Goal: Complete application form

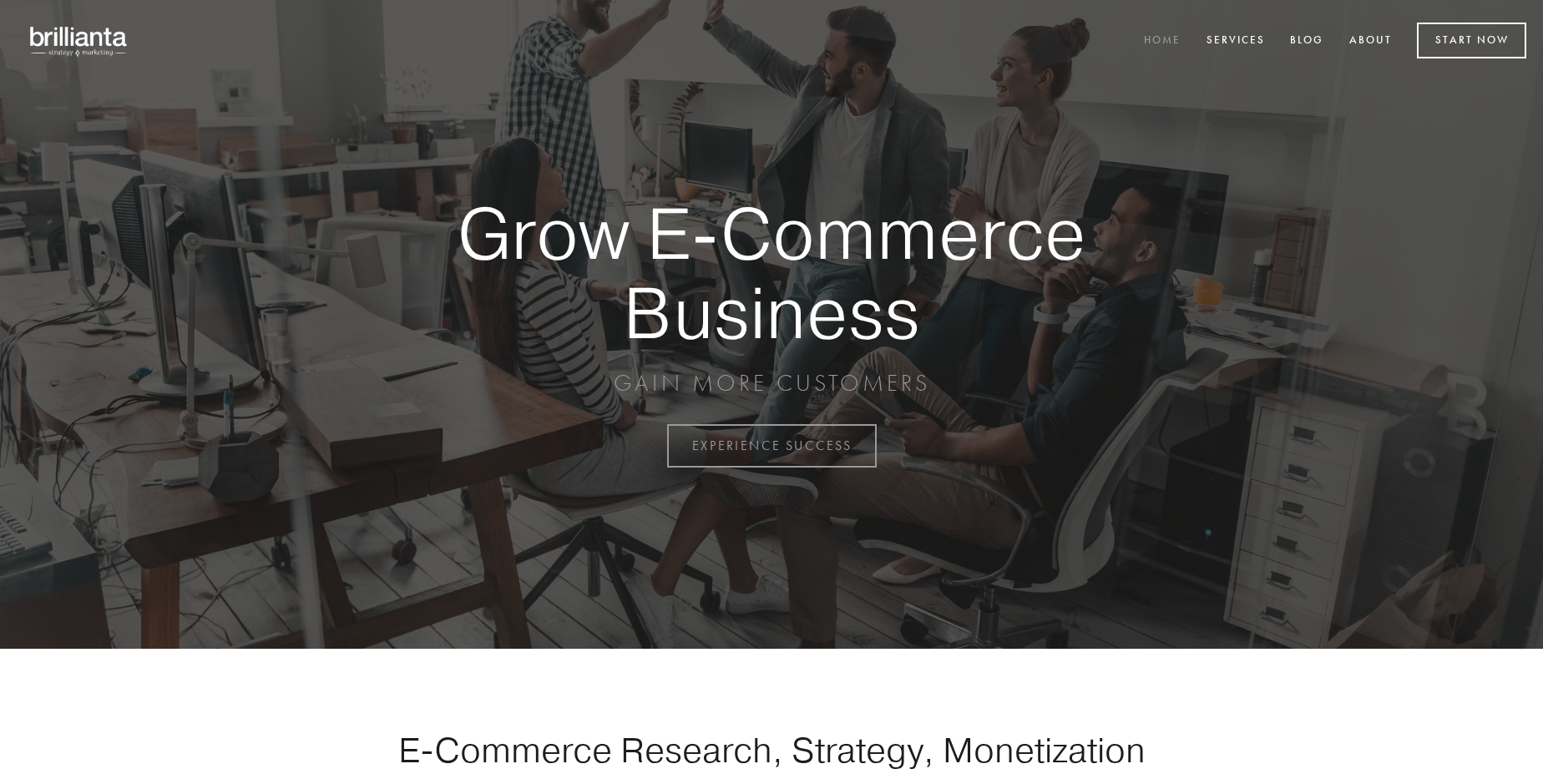
scroll to position [4375, 0]
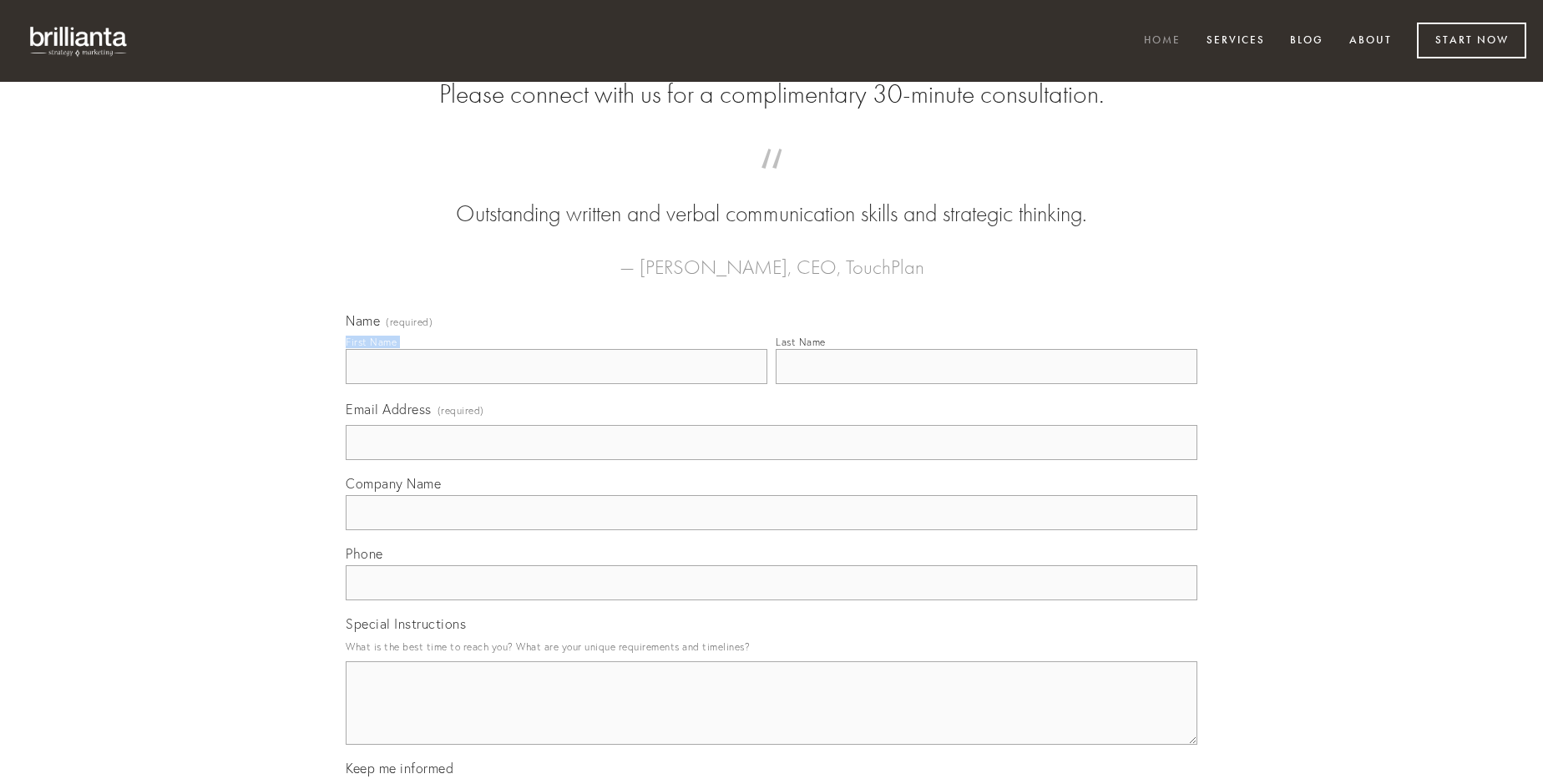
type input "[PERSON_NAME]"
click at [986, 384] on input "Last Name" at bounding box center [986, 365] width 421 height 35
type input "[PERSON_NAME]"
click at [772, 460] on input "Email Address (required)" at bounding box center [772, 441] width 851 height 35
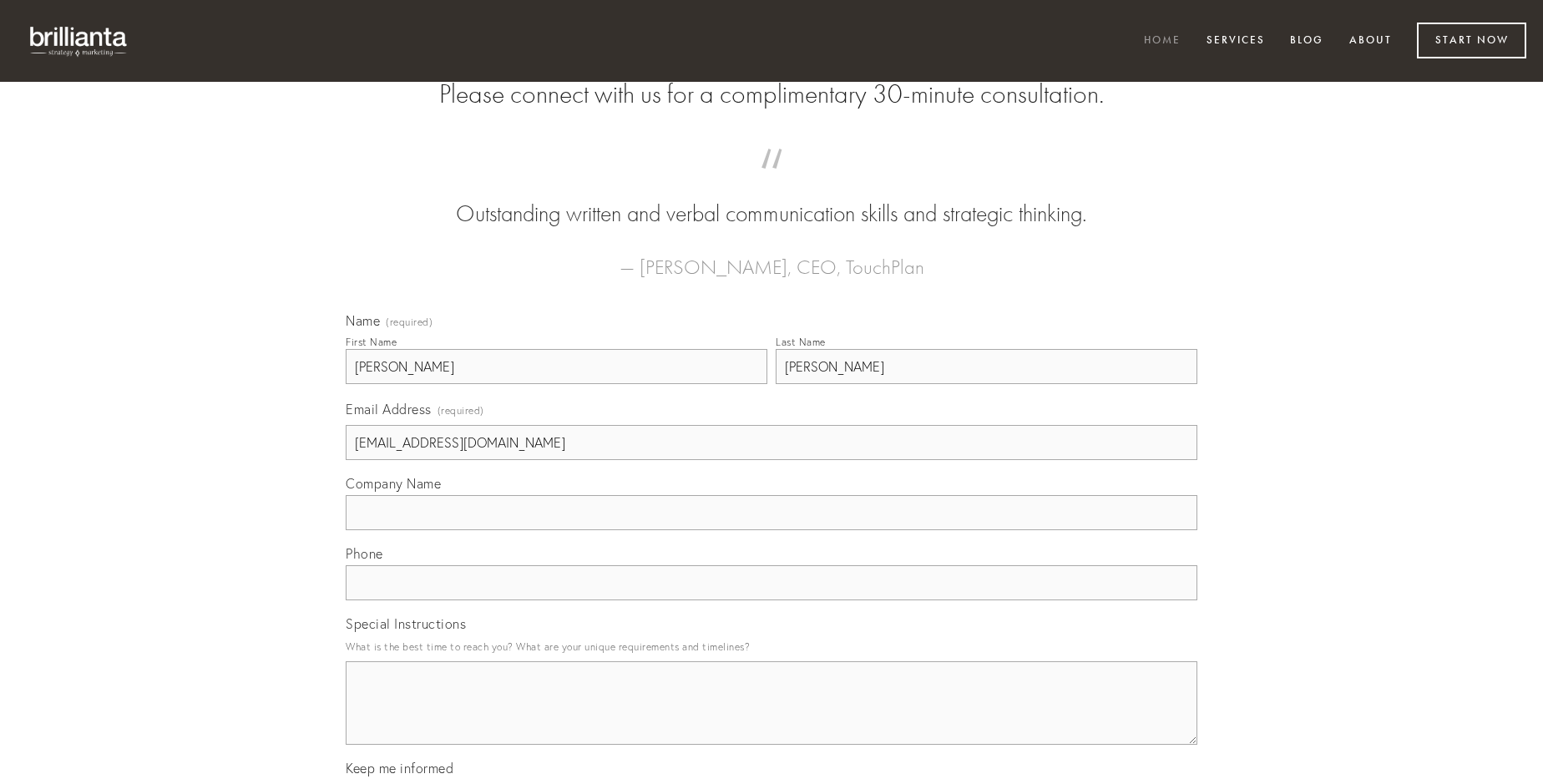
type input "[EMAIL_ADDRESS][DOMAIN_NAME]"
click at [772, 530] on input "Company Name" at bounding box center [772, 512] width 851 height 35
type input "acer"
click at [772, 600] on input "text" at bounding box center [772, 582] width 851 height 35
click at [772, 718] on textarea "Special Instructions" at bounding box center [772, 703] width 851 height 84
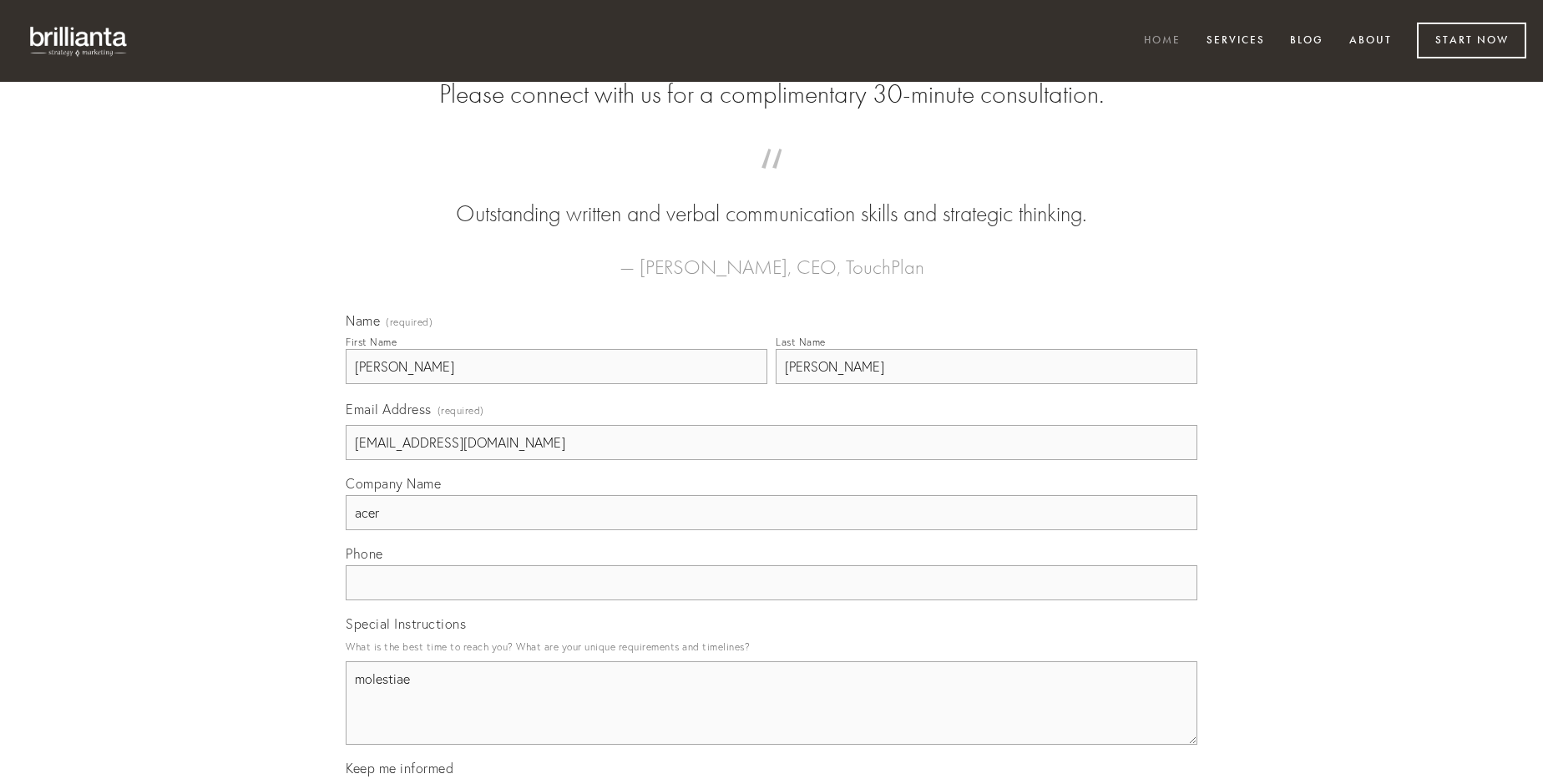
type textarea "molestiae"
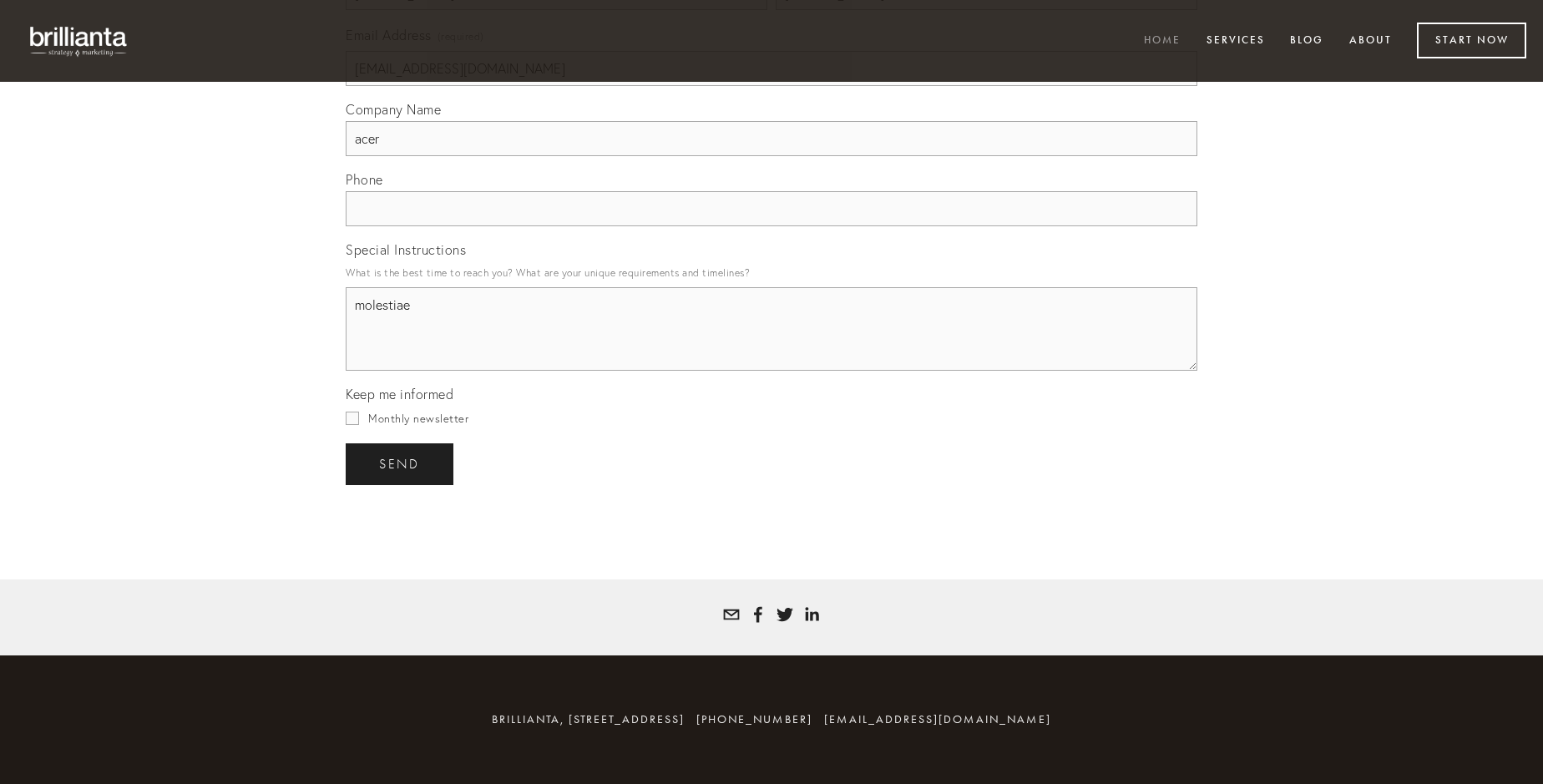
click at [401, 463] on span "send" at bounding box center [399, 464] width 41 height 15
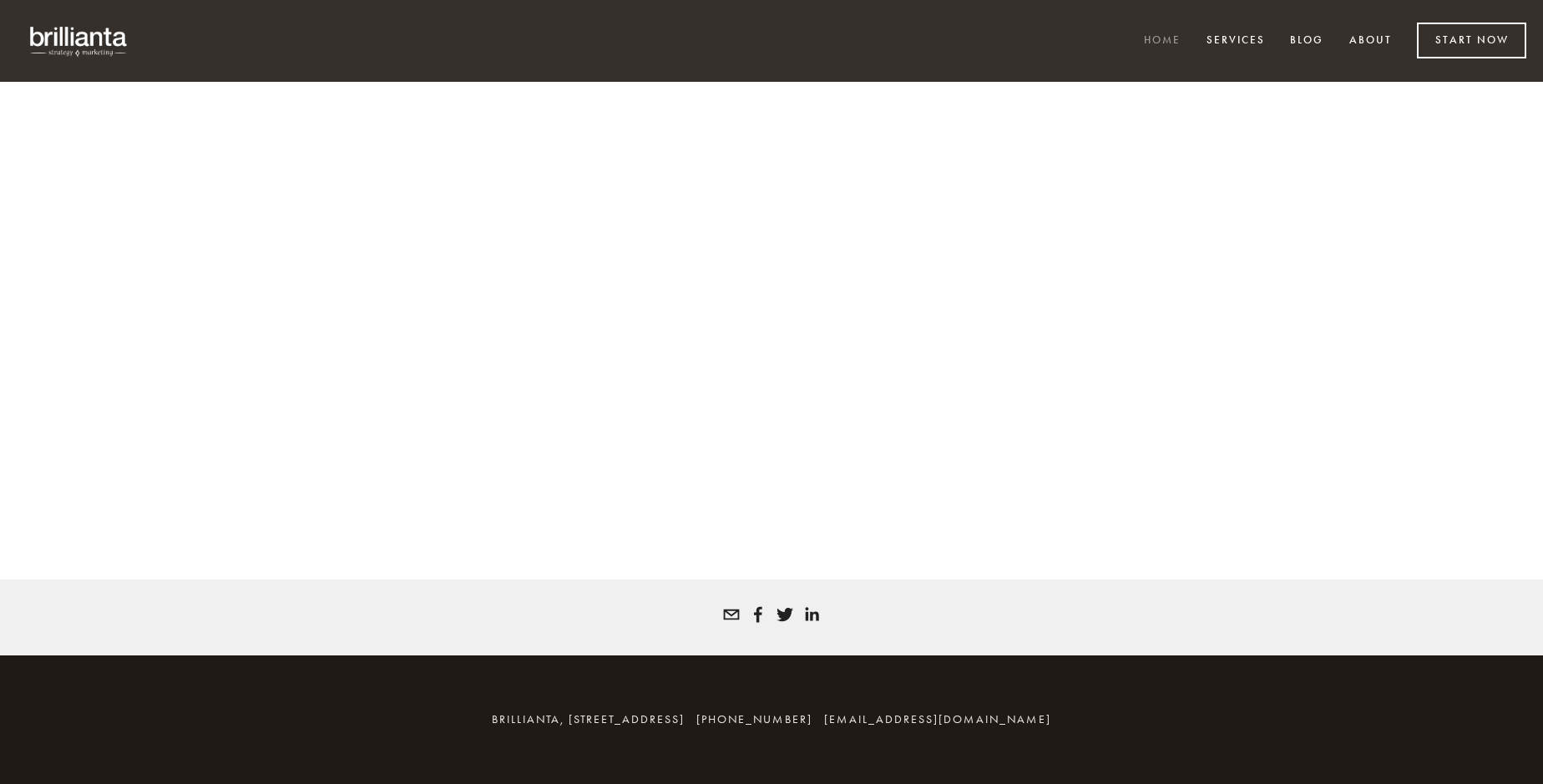
scroll to position [4352, 0]
